Goal: Register for event/course

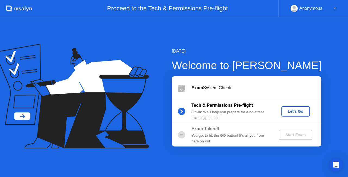
click at [287, 110] on div "Let's Go" at bounding box center [295, 111] width 24 height 4
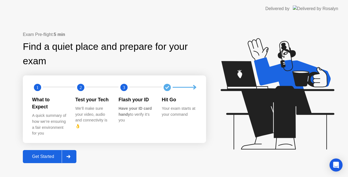
click at [53, 154] on div "Get Started" at bounding box center [42, 156] width 37 height 5
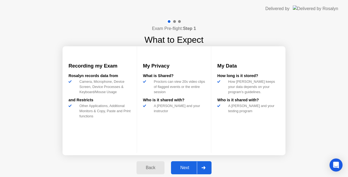
click at [179, 167] on div "Next" at bounding box center [185, 167] width 24 height 5
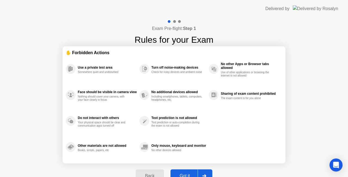
click at [180, 173] on div "Got it" at bounding box center [185, 175] width 26 height 5
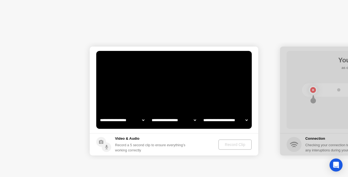
select select "**********"
select select "*******"
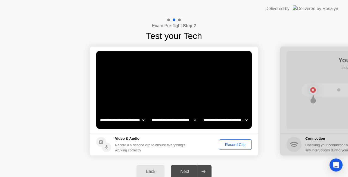
click at [233, 145] on div "Record Clip" at bounding box center [235, 144] width 29 height 4
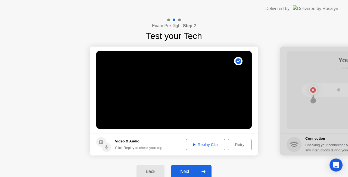
click at [189, 169] on div "Next" at bounding box center [185, 171] width 24 height 5
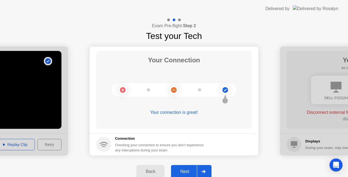
click at [189, 169] on div "Next" at bounding box center [185, 171] width 24 height 5
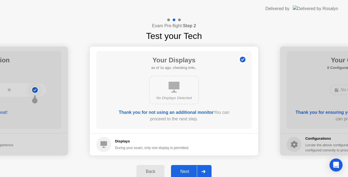
click at [184, 170] on div "Next" at bounding box center [185, 171] width 24 height 5
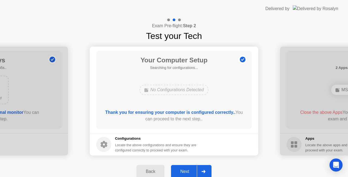
click at [187, 173] on div "Next" at bounding box center [185, 171] width 24 height 5
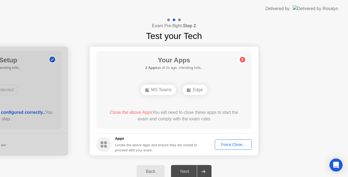
click at [187, 119] on div "Close the above Apps You will need to close these apps to start the exam and co…" at bounding box center [174, 115] width 140 height 13
click at [218, 145] on div "Force Close..." at bounding box center [233, 144] width 33 height 4
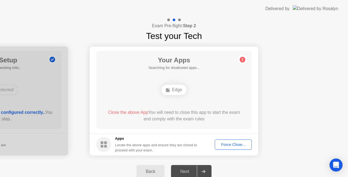
click at [234, 144] on div "Force Close..." at bounding box center [233, 144] width 33 height 4
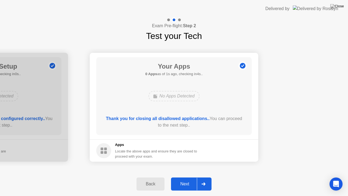
click at [183, 176] on div "Next" at bounding box center [185, 183] width 24 height 5
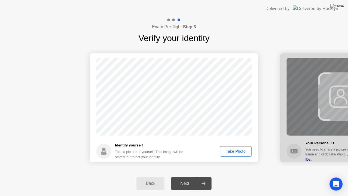
click at [231, 154] on button "Take Photo" at bounding box center [236, 151] width 32 height 10
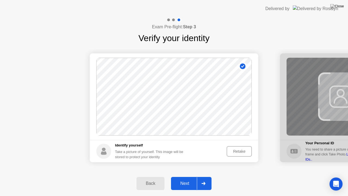
click at [186, 176] on div "Next" at bounding box center [185, 183] width 24 height 5
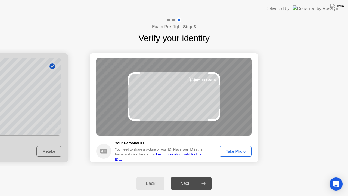
click at [239, 152] on div "Take Photo" at bounding box center [235, 151] width 28 height 4
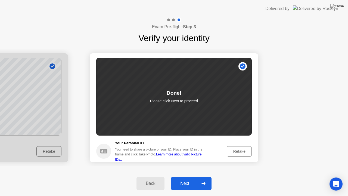
click at [191, 176] on button "Next" at bounding box center [191, 183] width 40 height 13
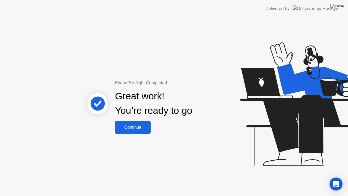
click at [137, 128] on div "Continue" at bounding box center [133, 127] width 32 height 5
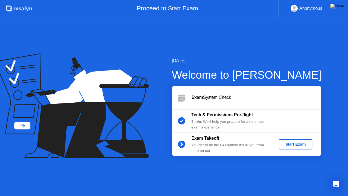
click at [296, 143] on div "Start Exam" at bounding box center [295, 144] width 29 height 4
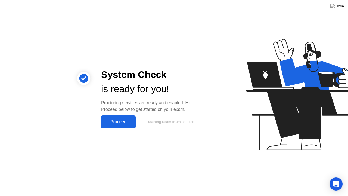
click at [113, 124] on div "Proceed" at bounding box center [118, 121] width 31 height 5
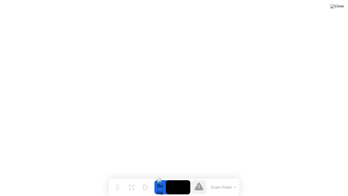
click at [227, 176] on button "Exam Rules" at bounding box center [223, 187] width 29 height 5
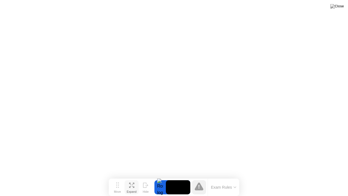
click at [131, 176] on icon at bounding box center [131, 184] width 5 height 5
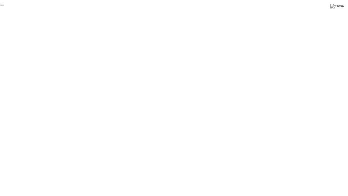
click div "End Proctoring Session"
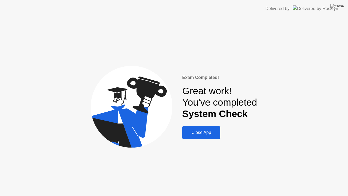
click at [202, 130] on div "Close App" at bounding box center [201, 132] width 35 height 5
